Goal: Task Accomplishment & Management: Complete application form

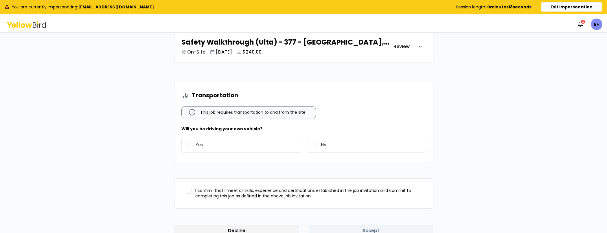
scroll to position [276, 0]
click at [227, 146] on label "Yes" at bounding box center [242, 144] width 121 height 15
click at [192, 146] on button "Yes" at bounding box center [189, 145] width 6 height 6
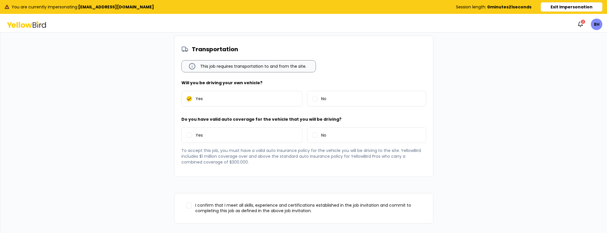
scroll to position [325, 0]
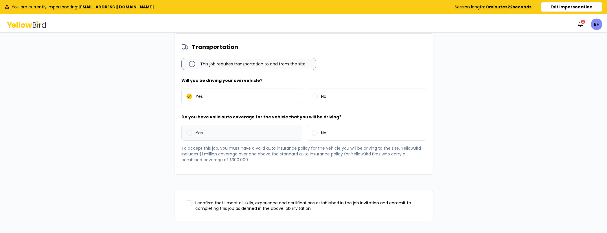
click at [215, 132] on label "Yes" at bounding box center [242, 132] width 121 height 15
click at [192, 132] on button "Yes" at bounding box center [189, 133] width 6 height 6
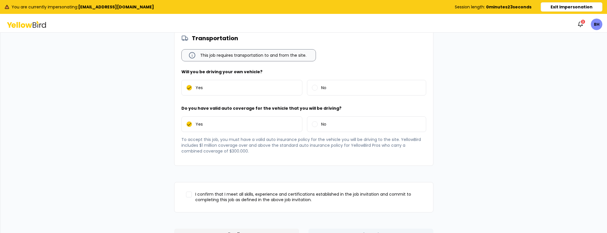
scroll to position [346, 0]
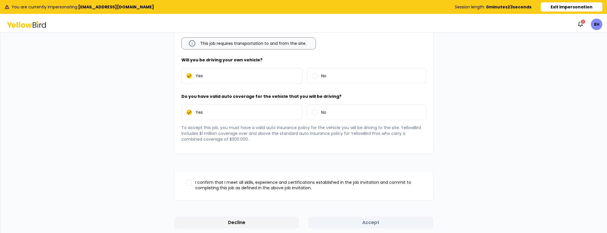
click at [197, 181] on span "I confirm that I meet all skills, experience and certifications established in …" at bounding box center [308, 185] width 226 height 11
click at [186, 182] on button "I confirm that I meet all skills, experience and certifications established in …" at bounding box center [189, 183] width 6 height 6
click at [392, 222] on div "Decline Accept" at bounding box center [303, 223] width 259 height 12
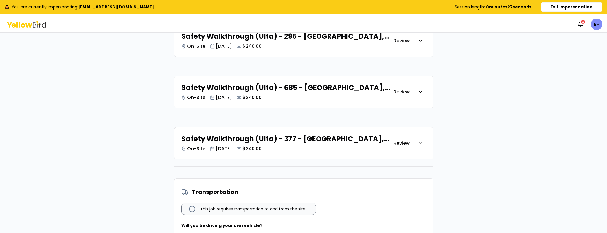
scroll to position [153, 0]
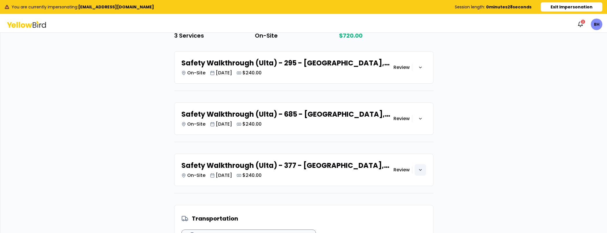
click at [422, 171] on div "button" at bounding box center [421, 170] width 12 height 12
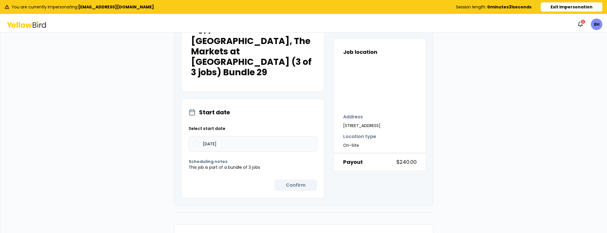
scroll to position [340, 0]
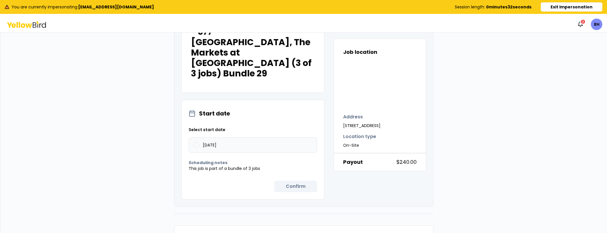
click at [194, 142] on button "[DATE]" at bounding box center [197, 145] width 6 height 6
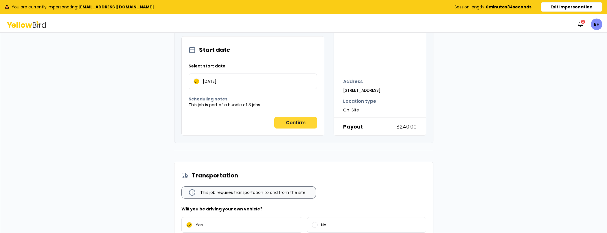
click at [292, 117] on button "Confirm" at bounding box center [295, 123] width 43 height 12
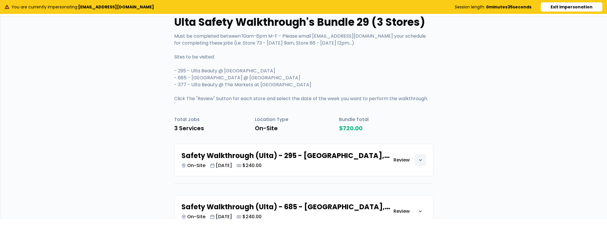
click at [418, 160] on icon "button" at bounding box center [420, 160] width 5 height 5
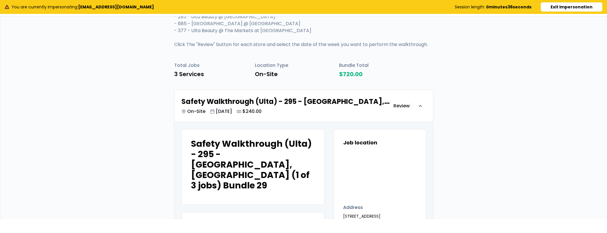
scroll to position [214, 0]
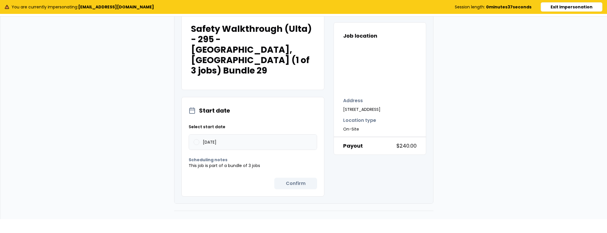
click at [195, 135] on label "09/30/2025" at bounding box center [253, 142] width 128 height 15
click at [195, 139] on button "09/30/2025" at bounding box center [197, 142] width 6 height 6
click at [300, 178] on button "Confirm" at bounding box center [295, 184] width 43 height 12
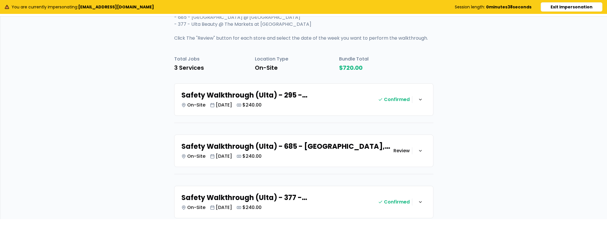
scroll to position [168, 0]
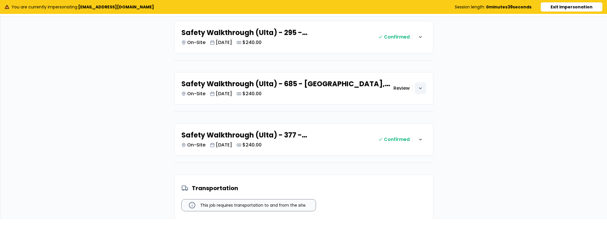
click at [418, 88] on icon "button" at bounding box center [420, 88] width 5 height 5
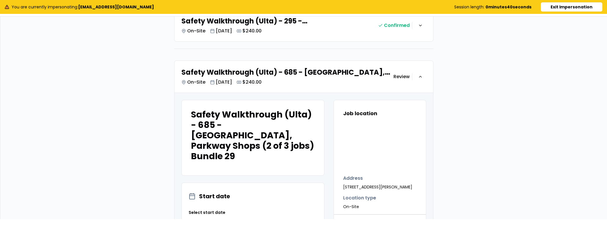
scroll to position [274, 0]
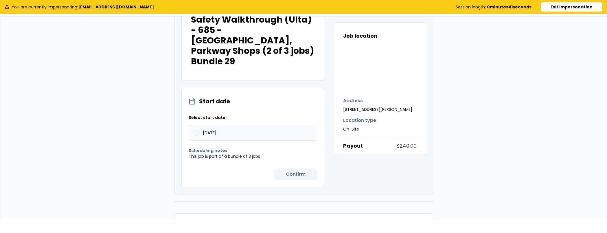
click at [197, 125] on label "09/30/2025" at bounding box center [253, 132] width 128 height 15
click at [197, 130] on button "09/30/2025" at bounding box center [197, 133] width 6 height 6
click at [289, 168] on button "Confirm" at bounding box center [295, 174] width 43 height 12
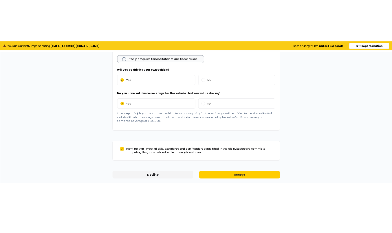
scroll to position [346, 0]
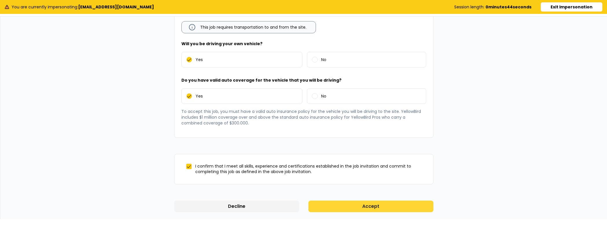
click at [345, 205] on button "Accept" at bounding box center [371, 207] width 125 height 12
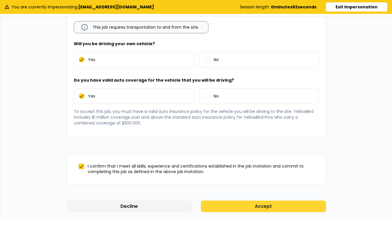
click at [265, 202] on button "Accept" at bounding box center [263, 207] width 125 height 12
click at [253, 208] on button "Accept" at bounding box center [263, 207] width 125 height 12
click at [273, 205] on button "Accept" at bounding box center [263, 207] width 125 height 12
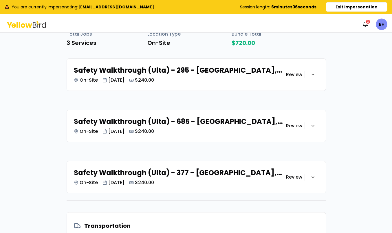
scroll to position [156, 0]
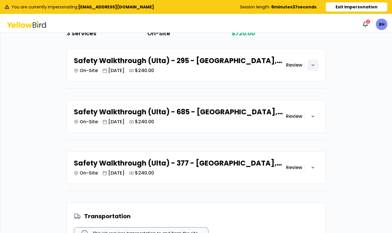
click at [313, 62] on div "button" at bounding box center [313, 65] width 12 height 12
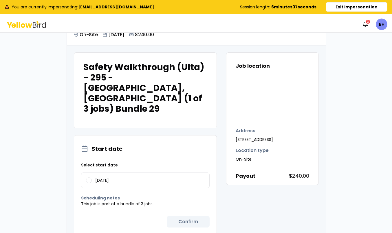
scroll to position [269, 0]
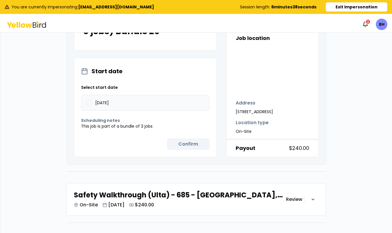
click at [86, 100] on button "09/30/2025" at bounding box center [89, 103] width 6 height 6
click at [169, 138] on button "Confirm" at bounding box center [188, 144] width 43 height 12
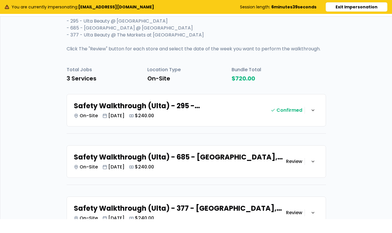
scroll to position [157, 0]
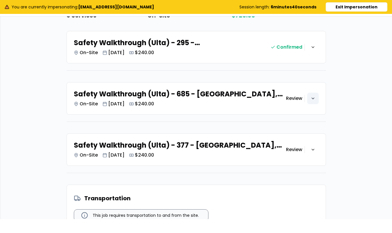
click at [313, 93] on div "button" at bounding box center [313, 99] width 12 height 12
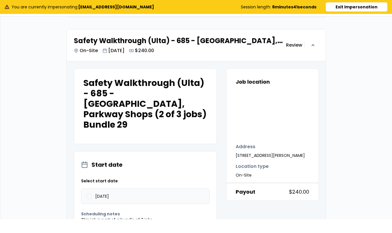
click at [90, 189] on label "09/30/2025" at bounding box center [145, 196] width 128 height 15
click at [90, 193] on button "09/30/2025" at bounding box center [89, 196] width 6 height 6
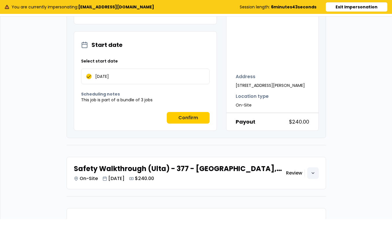
click at [313, 167] on div "button" at bounding box center [313, 173] width 12 height 12
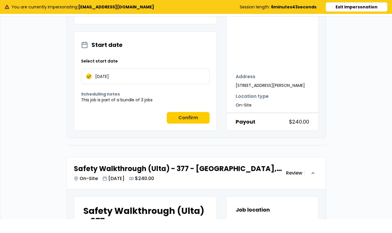
scroll to position [449, 0]
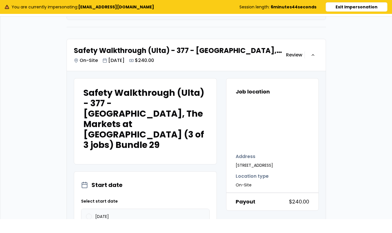
click at [89, 209] on label "09/30/2025" at bounding box center [145, 216] width 128 height 15
click at [89, 214] on button "09/30/2025" at bounding box center [89, 217] width 6 height 6
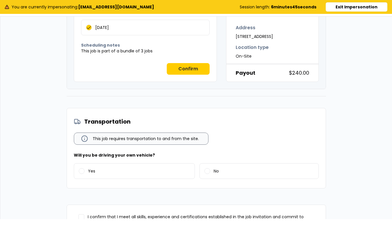
scroll to position [640, 0]
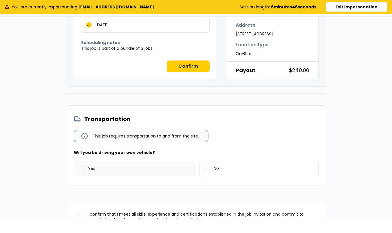
click at [102, 161] on label "Yes" at bounding box center [134, 168] width 121 height 15
click at [85, 166] on button "Yes" at bounding box center [82, 169] width 6 height 6
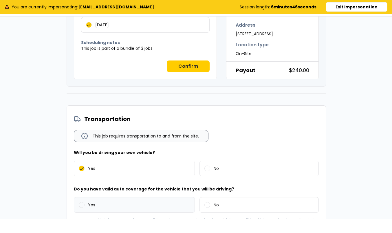
click at [100, 197] on label "Yes" at bounding box center [134, 204] width 121 height 15
click at [85, 202] on button "Yes" at bounding box center [82, 205] width 6 height 6
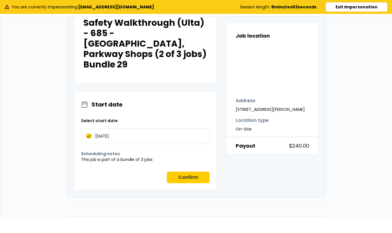
click at [186, 172] on button "Confirm" at bounding box center [188, 178] width 43 height 12
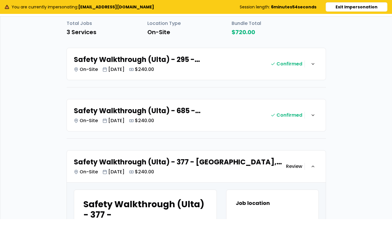
scroll to position [148, 0]
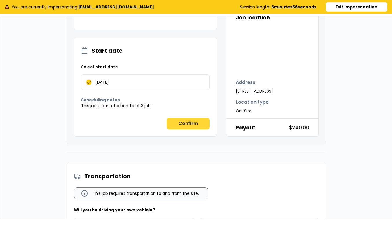
click at [189, 118] on button "Confirm" at bounding box center [188, 124] width 43 height 12
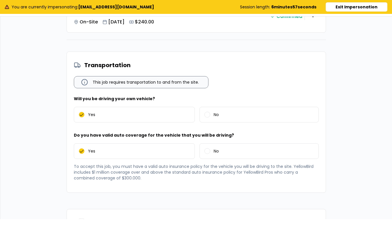
scroll to position [346, 0]
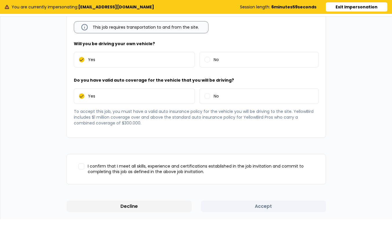
click at [130, 176] on label "I confirm that I meet all skills, experience and certifications established in …" at bounding box center [196, 169] width 245 height 21
click at [84, 169] on button "I confirm that I meet all skills, experience and certifications established in …" at bounding box center [81, 167] width 6 height 6
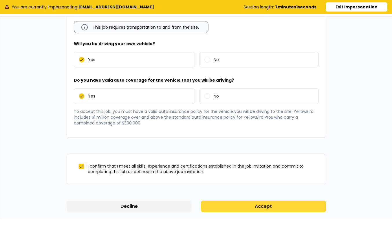
click at [236, 207] on button "Accept" at bounding box center [263, 207] width 125 height 12
click at [276, 203] on button "Accept" at bounding box center [263, 207] width 125 height 12
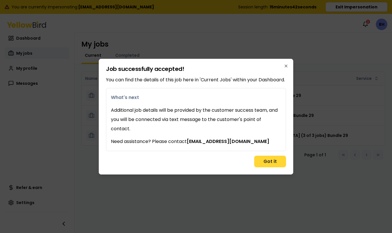
click at [267, 165] on button "Got it" at bounding box center [270, 162] width 32 height 12
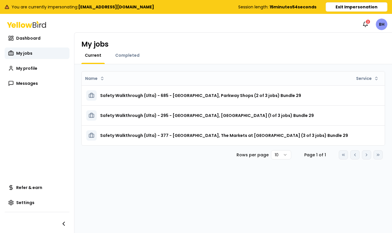
click at [383, 27] on html "You are currently impersonating: blhall45@att.net Session length: 15 minutes 54…" at bounding box center [196, 116] width 392 height 233
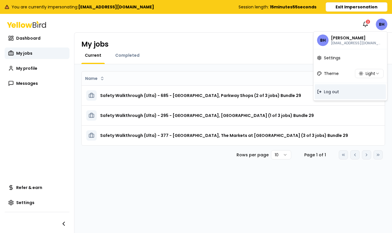
click at [336, 91] on span "Log out" at bounding box center [331, 92] width 15 height 6
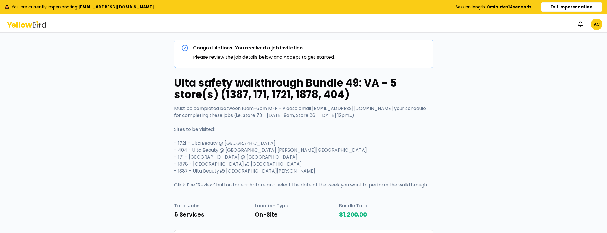
scroll to position [116, 0]
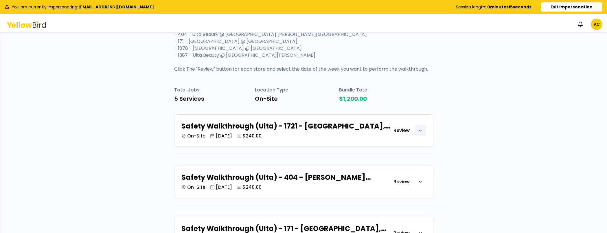
click at [419, 130] on icon "button" at bounding box center [420, 130] width 5 height 5
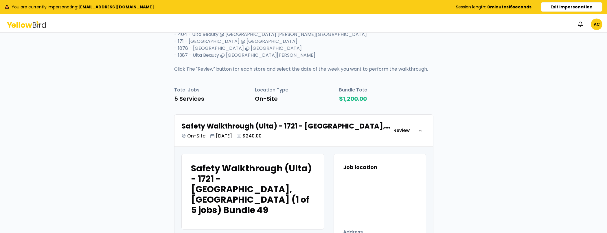
scroll to position [306, 0]
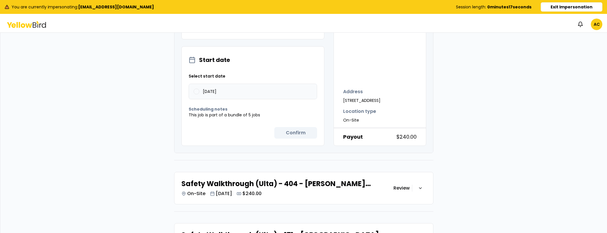
click at [230, 84] on label "[DATE]" at bounding box center [253, 91] width 128 height 15
click at [199, 89] on button "[DATE]" at bounding box center [197, 92] width 6 height 6
click at [286, 127] on button "Confirm" at bounding box center [295, 133] width 43 height 12
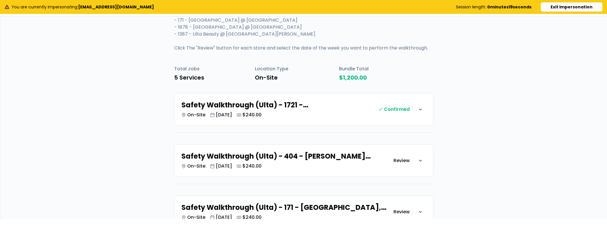
scroll to position [153, 0]
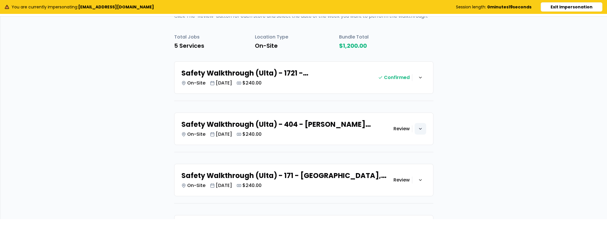
click at [423, 128] on div "button" at bounding box center [421, 129] width 12 height 12
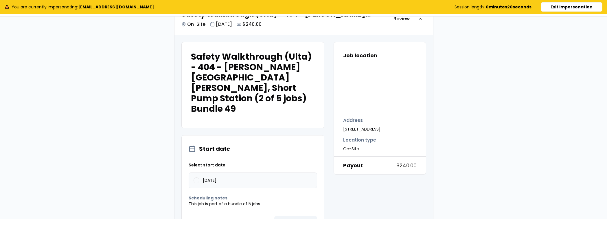
scroll to position [263, 0]
click at [215, 178] on span "[DATE]" at bounding box center [210, 180] width 14 height 4
click at [199, 177] on button "[DATE]" at bounding box center [197, 180] width 6 height 6
click at [299, 216] on button "Confirm" at bounding box center [295, 222] width 43 height 12
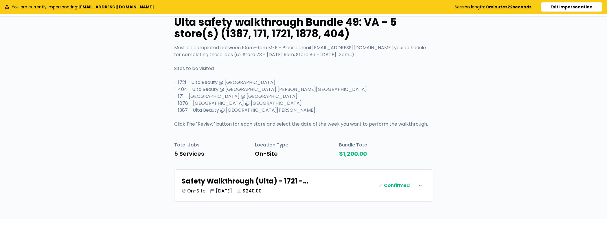
scroll to position [158, 0]
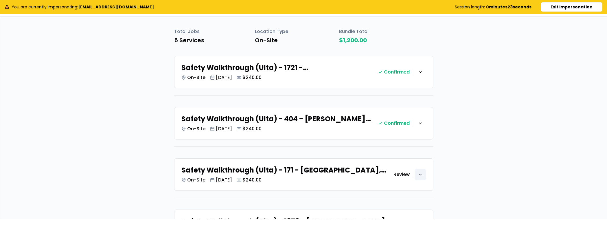
click at [423, 171] on div "button" at bounding box center [421, 175] width 12 height 12
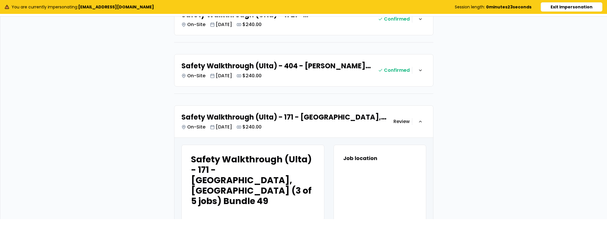
scroll to position [339, 0]
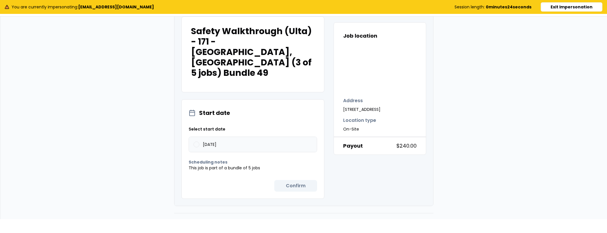
click at [215, 142] on span "[DATE]" at bounding box center [210, 144] width 14 height 4
click at [199, 142] on button "[DATE]" at bounding box center [197, 145] width 6 height 6
click at [305, 180] on button "Confirm" at bounding box center [295, 186] width 43 height 12
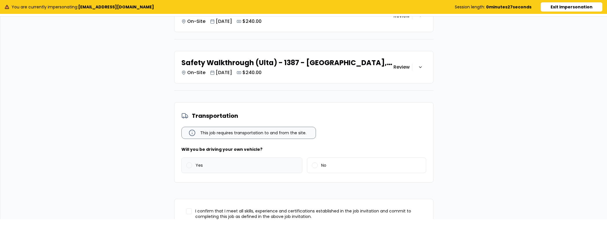
click at [242, 164] on label "Yes" at bounding box center [242, 165] width 121 height 15
click at [192, 164] on button "Yes" at bounding box center [189, 165] width 6 height 6
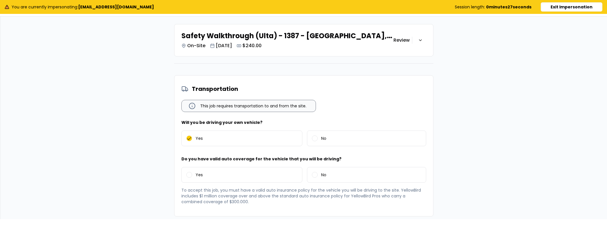
scroll to position [474, 0]
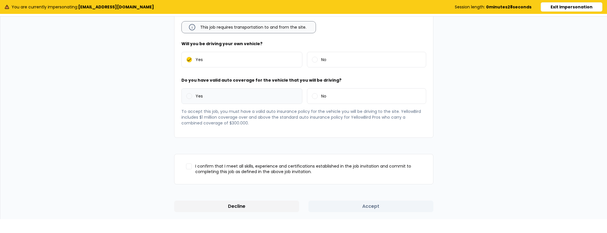
click at [202, 96] on label "Yes" at bounding box center [242, 96] width 121 height 15
click at [192, 96] on button "Yes" at bounding box center [189, 96] width 6 height 6
click at [196, 165] on span "I confirm that I meet all skills, experience and certifications established in …" at bounding box center [308, 169] width 226 height 11
click at [192, 165] on button "I confirm that I meet all skills, experience and certifications established in …" at bounding box center [189, 167] width 6 height 6
click at [364, 206] on div "Decline Accept" at bounding box center [303, 207] width 259 height 12
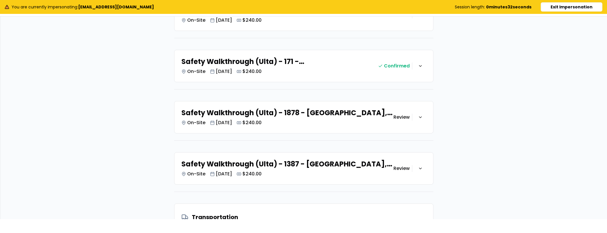
scroll to position [263, 0]
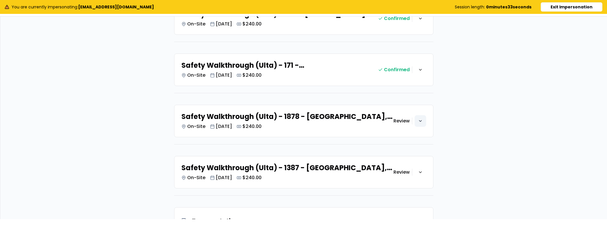
click at [423, 121] on div "button" at bounding box center [421, 121] width 12 height 12
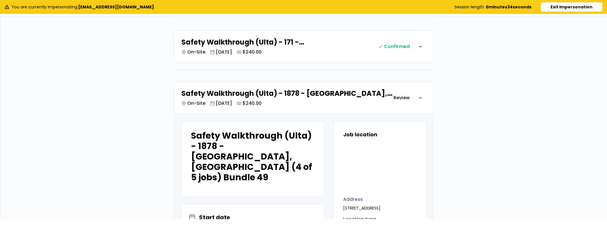
scroll to position [316, 0]
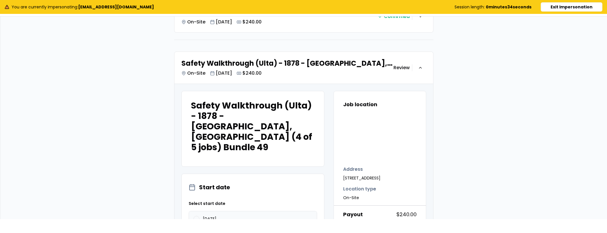
click at [201, 211] on label "09/29/2025" at bounding box center [253, 218] width 128 height 15
click at [199, 216] on button "09/29/2025" at bounding box center [197, 219] width 6 height 6
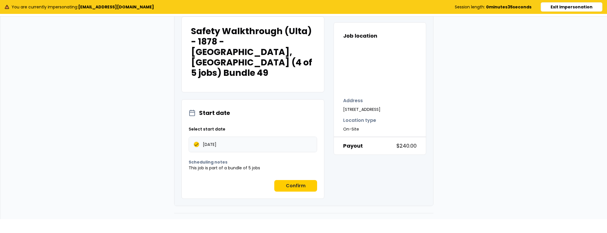
scroll to position [432, 0]
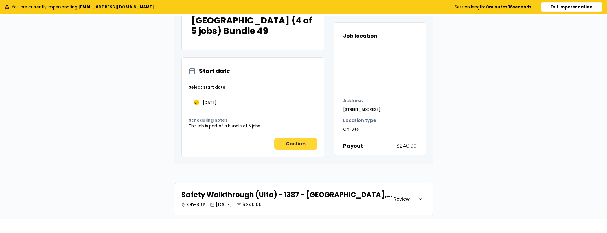
click at [293, 138] on button "Confirm" at bounding box center [295, 144] width 43 height 12
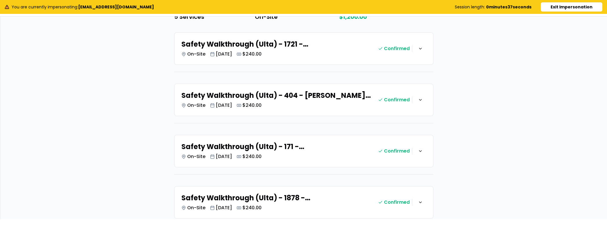
scroll to position [292, 0]
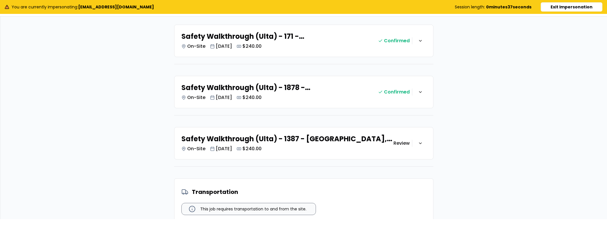
click at [405, 143] on h3 "Review" at bounding box center [402, 143] width 16 height 7
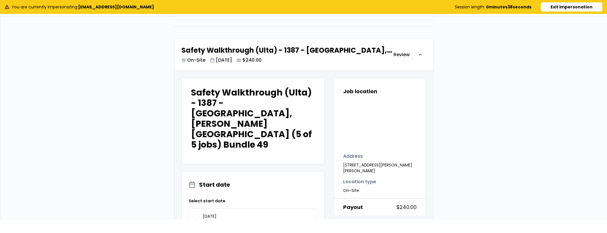
scroll to position [457, 0]
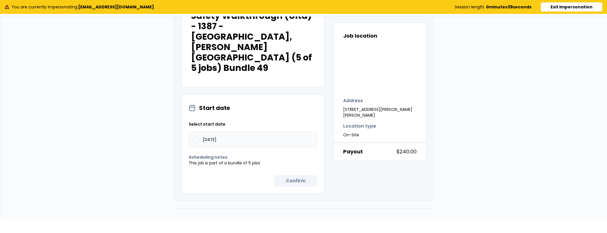
click at [197, 132] on label "09/29/2025" at bounding box center [253, 139] width 128 height 15
click at [197, 137] on button "09/29/2025" at bounding box center [197, 140] width 6 height 6
click at [283, 175] on button "Confirm" at bounding box center [295, 181] width 43 height 12
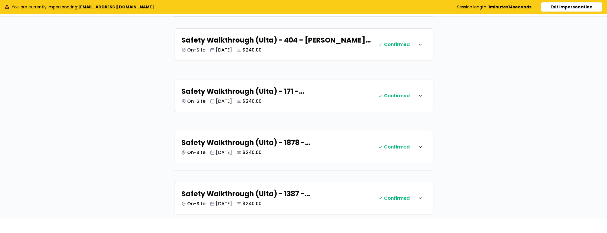
scroll to position [474, 0]
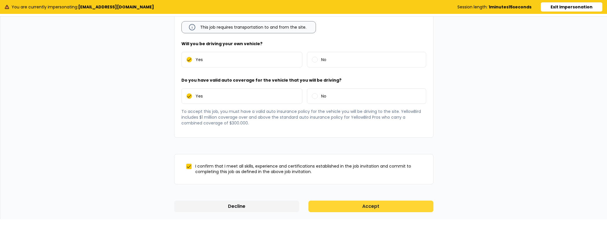
click at [354, 205] on button "Accept" at bounding box center [371, 207] width 125 height 12
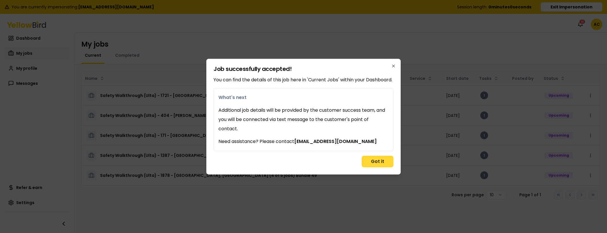
click at [371, 159] on button "Got it" at bounding box center [378, 162] width 32 height 12
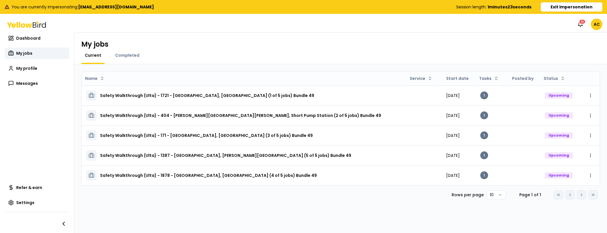
click at [581, 6] on button "Exit Impersonation" at bounding box center [572, 6] width 62 height 9
